Goal: Task Accomplishment & Management: Manage account settings

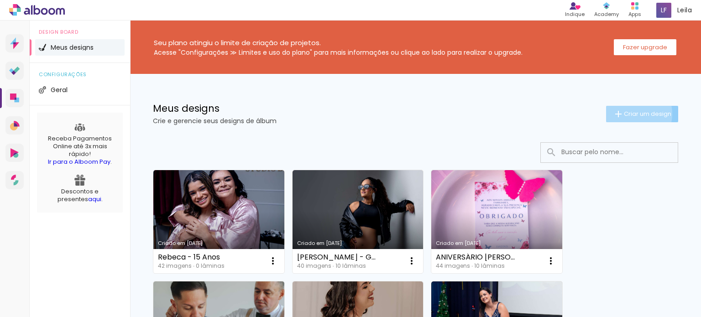
click at [626, 114] on span "Criar um design" at bounding box center [647, 114] width 47 height 6
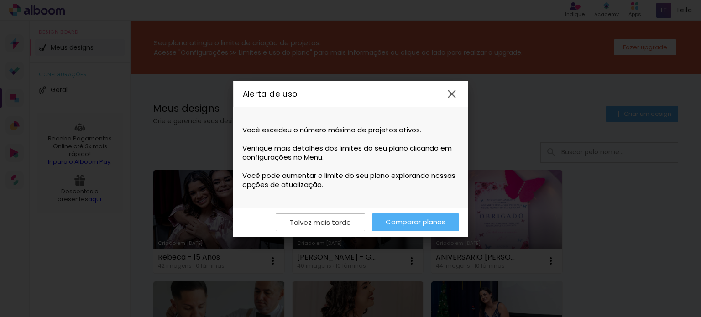
click at [418, 223] on link "Comparar planos" at bounding box center [415, 222] width 87 height 18
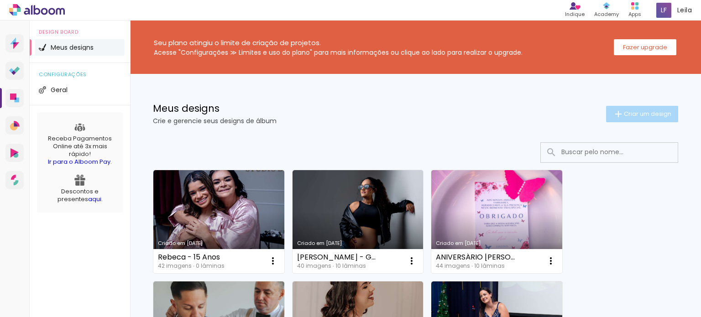
click at [637, 113] on span "Criar um design" at bounding box center [647, 114] width 47 height 6
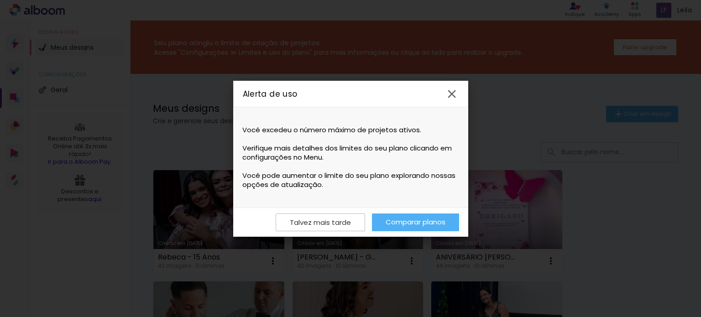
click at [401, 222] on link "Comparar planos" at bounding box center [415, 222] width 87 height 18
click at [449, 91] on iron-icon at bounding box center [452, 94] width 14 height 14
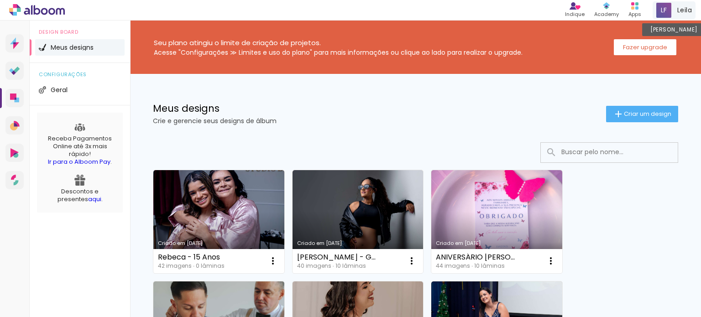
click at [682, 5] on span "Leila" at bounding box center [684, 10] width 15 height 10
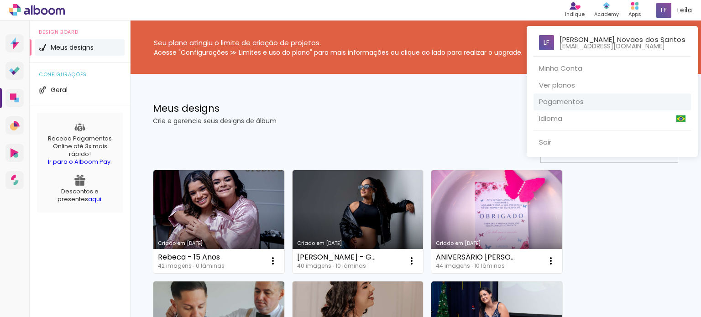
click at [589, 102] on link "Pagamentos" at bounding box center [611, 102] width 157 height 17
